Goal: Task Accomplishment & Management: Manage account settings

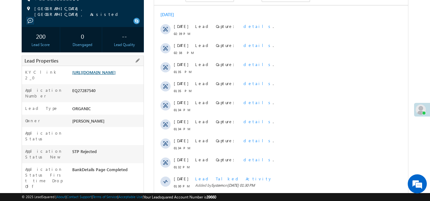
click at [112, 74] on link "[URL][DOMAIN_NAME]" at bounding box center [93, 72] width 43 height 5
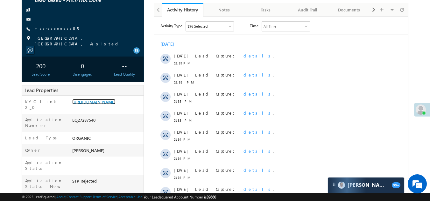
scroll to position [223, 0]
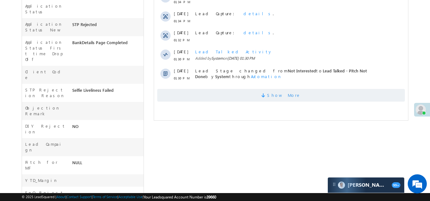
click at [238, 100] on span "Show More" at bounding box center [280, 95] width 247 height 13
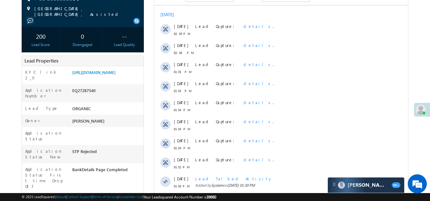
scroll to position [0, 0]
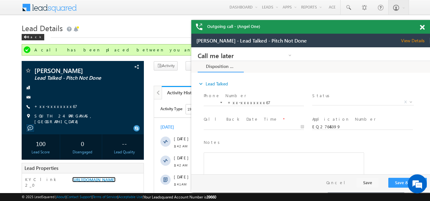
click at [420, 27] on span at bounding box center [422, 27] width 5 height 5
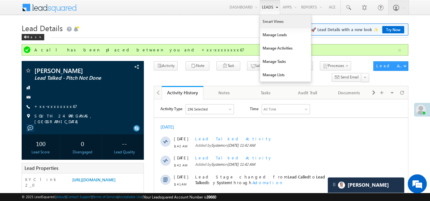
click at [268, 20] on link "Smart Views" at bounding box center [285, 21] width 51 height 13
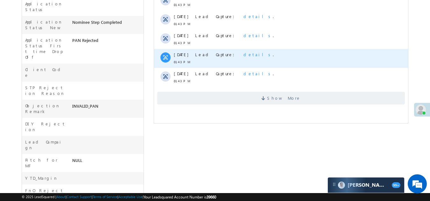
scroll to position [223, 0]
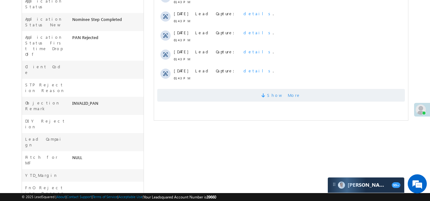
click at [228, 97] on span "Show More" at bounding box center [280, 95] width 247 height 13
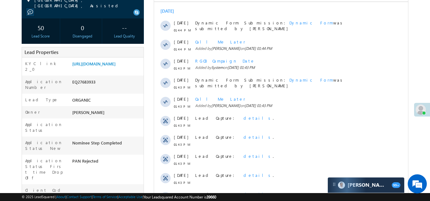
scroll to position [64, 0]
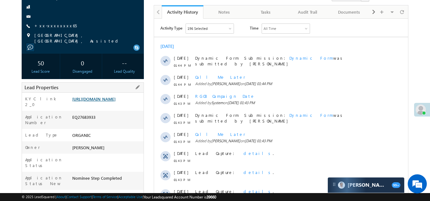
click at [100, 99] on link "https://angelbroking1-pk3em7sa.customui-test.leadsquared.com?leadId=ccbb25f4-da…" at bounding box center [93, 98] width 43 height 5
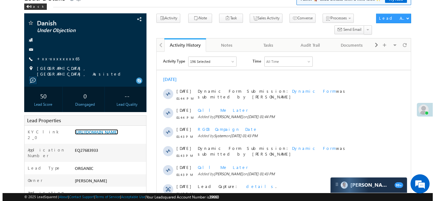
scroll to position [0, 0]
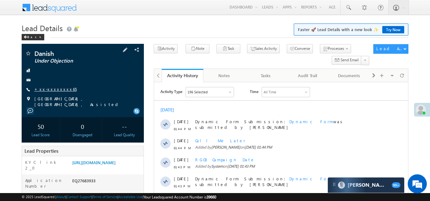
click at [55, 90] on link "+xx-xxxxxxxx65" at bounding box center [55, 89] width 42 height 5
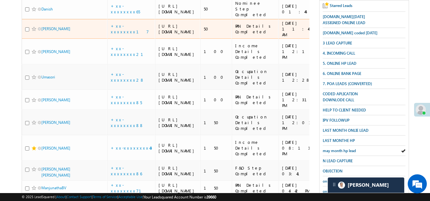
scroll to position [159, 0]
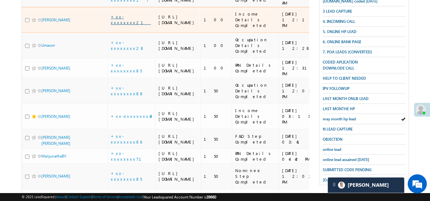
click at [118, 25] on link "+xx-xxxxxxxx21" at bounding box center [131, 19] width 40 height 11
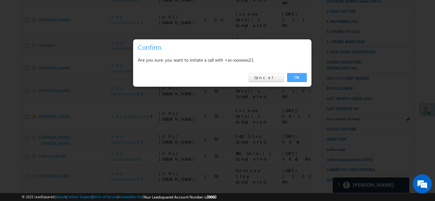
click at [296, 76] on link "OK" at bounding box center [296, 77] width 19 height 9
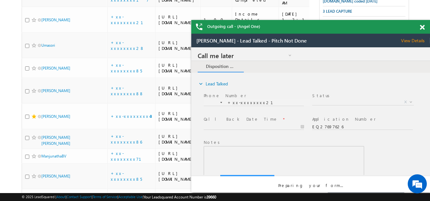
scroll to position [0, 0]
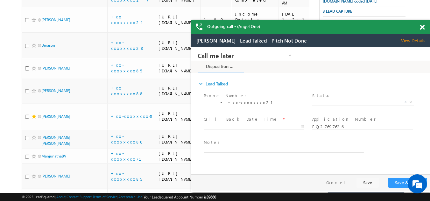
drag, startPoint x: 108, startPoint y: 169, endPoint x: 420, endPoint y: 28, distance: 341.7
click at [420, 28] on span at bounding box center [422, 27] width 5 height 5
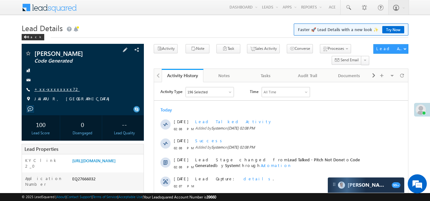
click at [52, 88] on link "+xx-xxxxxxxx72" at bounding box center [56, 89] width 45 height 5
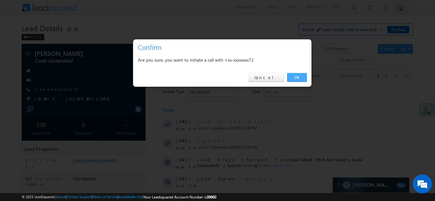
click at [300, 78] on link "OK" at bounding box center [296, 77] width 19 height 9
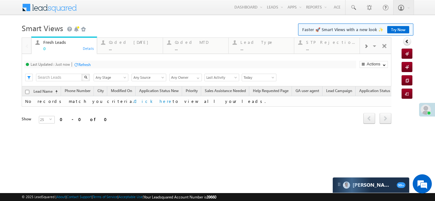
click at [117, 45] on div "Coded [DATE]" at bounding box center [134, 42] width 50 height 5
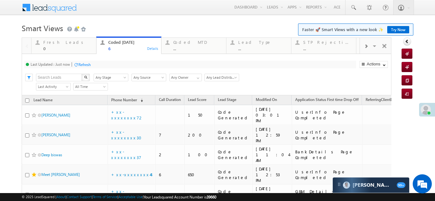
click at [81, 63] on div "Refresh" at bounding box center [84, 64] width 12 height 5
click at [54, 43] on div "Fresh Leads" at bounding box center [67, 42] width 49 height 5
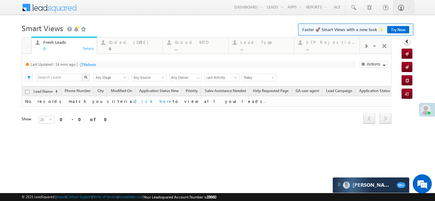
click at [89, 65] on div "Refresh" at bounding box center [90, 64] width 12 height 5
click at [122, 43] on div "Coded [DATE]" at bounding box center [134, 42] width 50 height 5
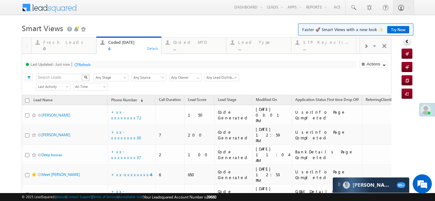
click at [84, 65] on div "Refresh" at bounding box center [84, 64] width 12 height 5
click at [52, 44] on div "Fresh Leads" at bounding box center [67, 42] width 49 height 5
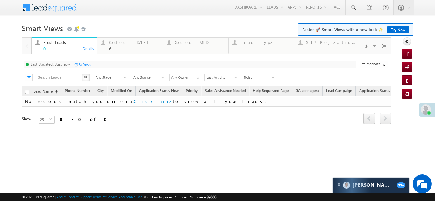
click at [83, 64] on div "Refresh" at bounding box center [84, 64] width 12 height 5
click at [86, 62] on div "Refresh" at bounding box center [84, 64] width 12 height 5
click at [121, 43] on div "Coded [DATE]" at bounding box center [134, 42] width 50 height 5
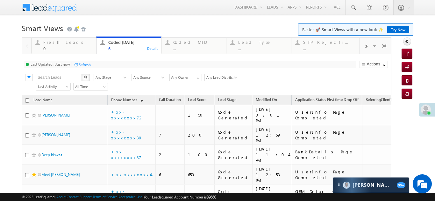
click at [86, 64] on div "Refresh" at bounding box center [84, 64] width 12 height 5
click at [83, 64] on div "Refresh" at bounding box center [84, 64] width 12 height 5
click at [58, 44] on div "Fresh Leads" at bounding box center [67, 42] width 49 height 5
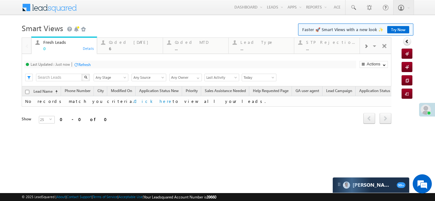
click at [80, 63] on div "Refresh" at bounding box center [84, 64] width 12 height 5
click at [122, 45] on div "Coded [DATE] 6" at bounding box center [134, 44] width 50 height 12
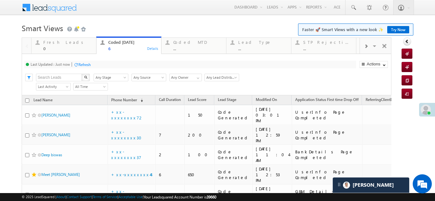
click at [80, 67] on div "Refresh" at bounding box center [81, 64] width 17 height 6
click at [84, 64] on div "Refresh" at bounding box center [84, 64] width 12 height 5
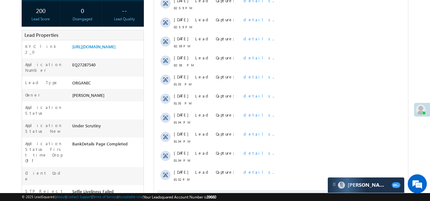
scroll to position [32, 0]
